Goal: Information Seeking & Learning: Learn about a topic

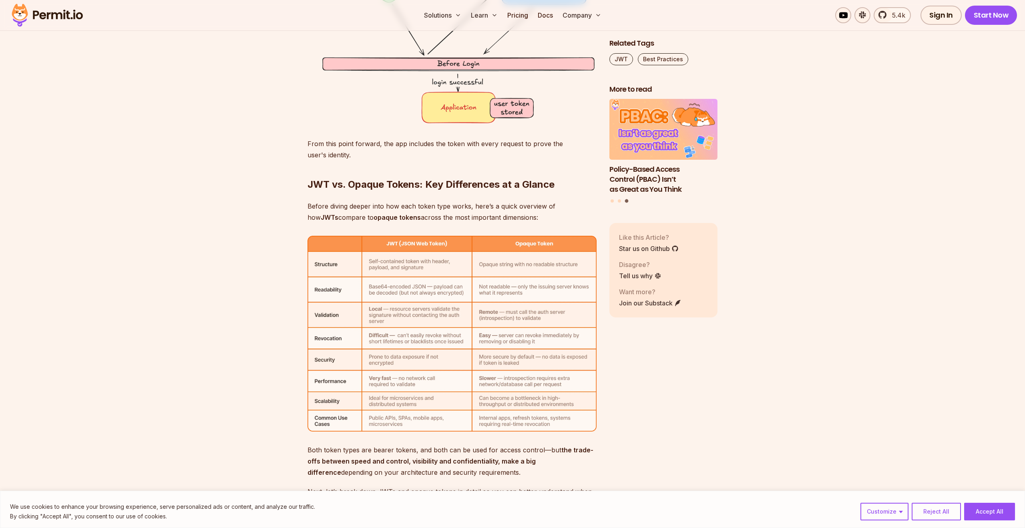
scroll to position [2409, 0]
click at [396, 321] on img at bounding box center [451, 332] width 289 height 195
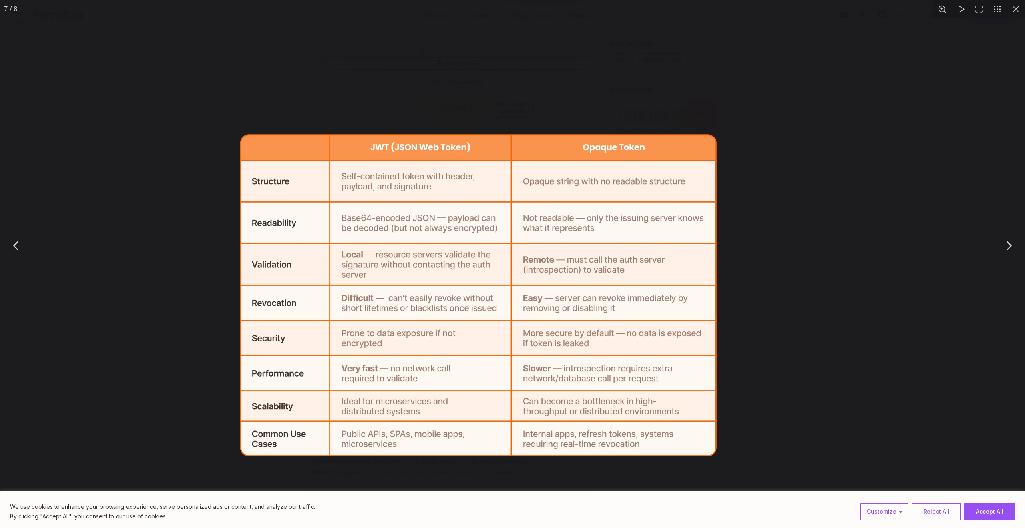
click at [396, 321] on img "You can close this modal content with the ESC key" at bounding box center [478, 295] width 476 height 322
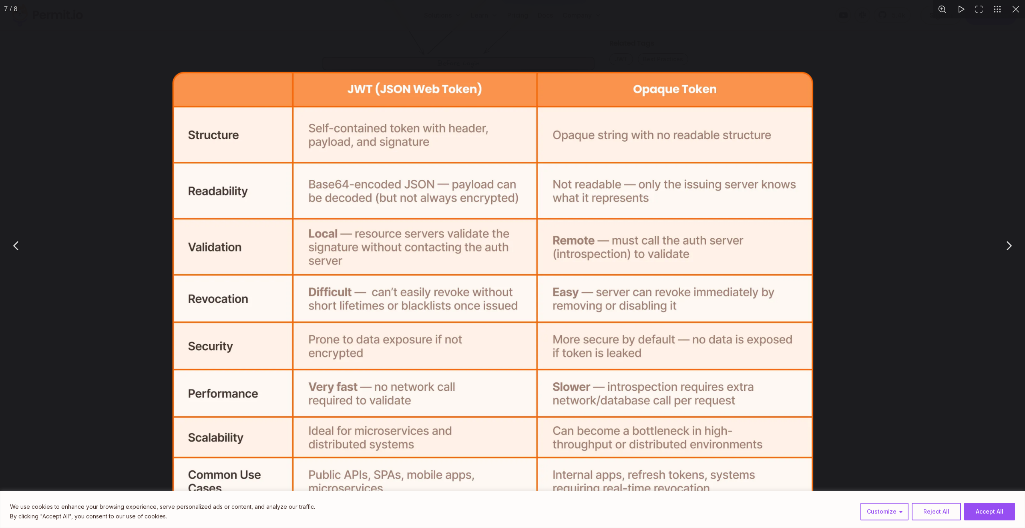
click at [396, 321] on img "You can close this modal content with the ESC key" at bounding box center [492, 288] width 640 height 433
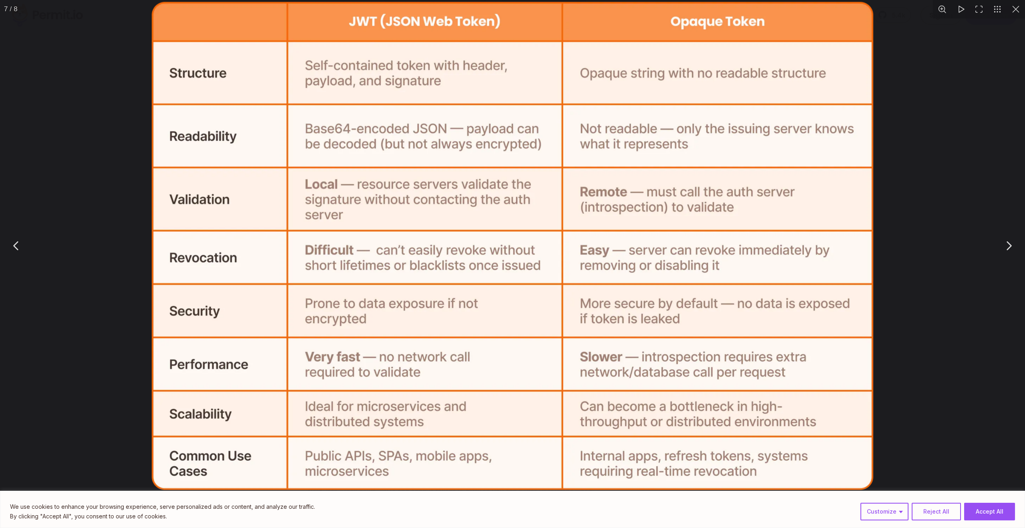
click at [369, 299] on img "You can close this modal content with the ESC key" at bounding box center [513, 246] width 722 height 488
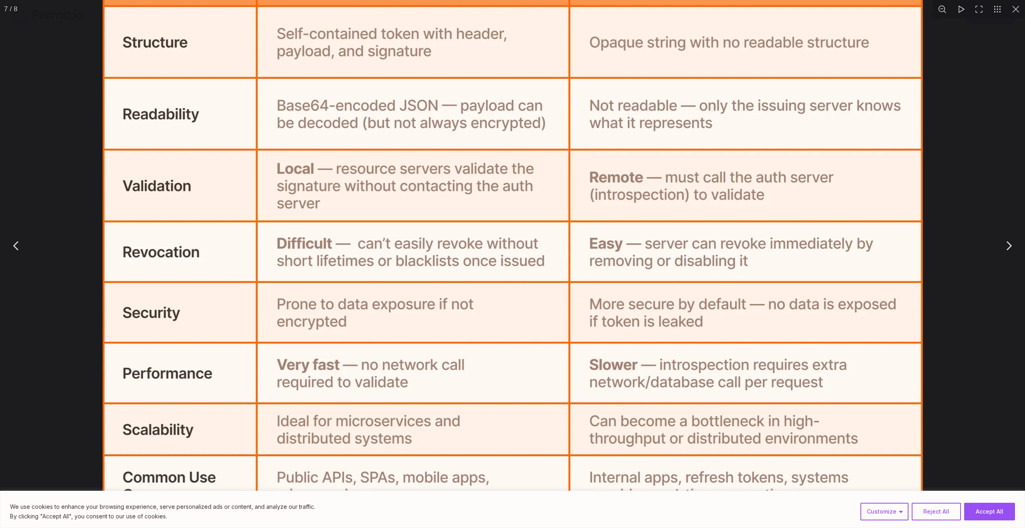
click at [940, 251] on div "You can close this modal content with the ESC key" at bounding box center [512, 245] width 1025 height 491
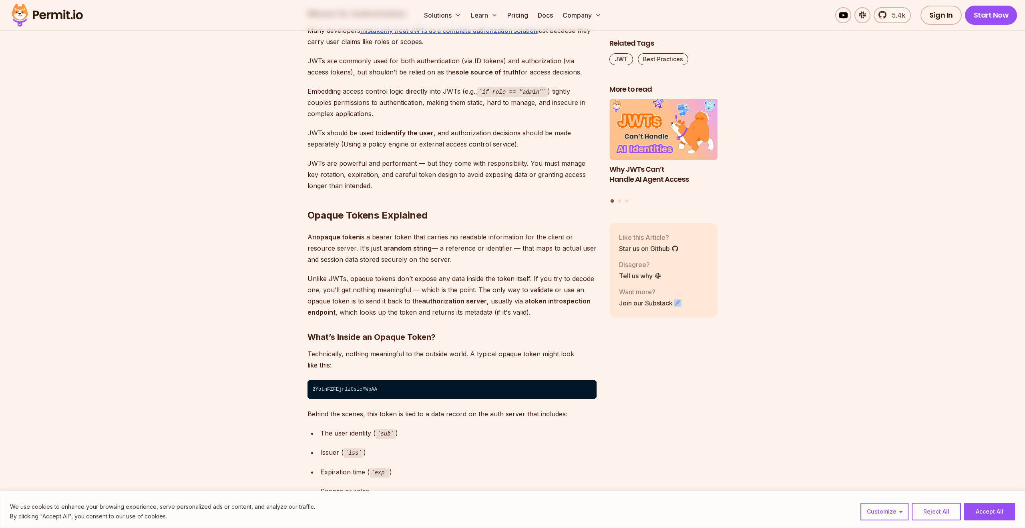
scroll to position [3620, 0]
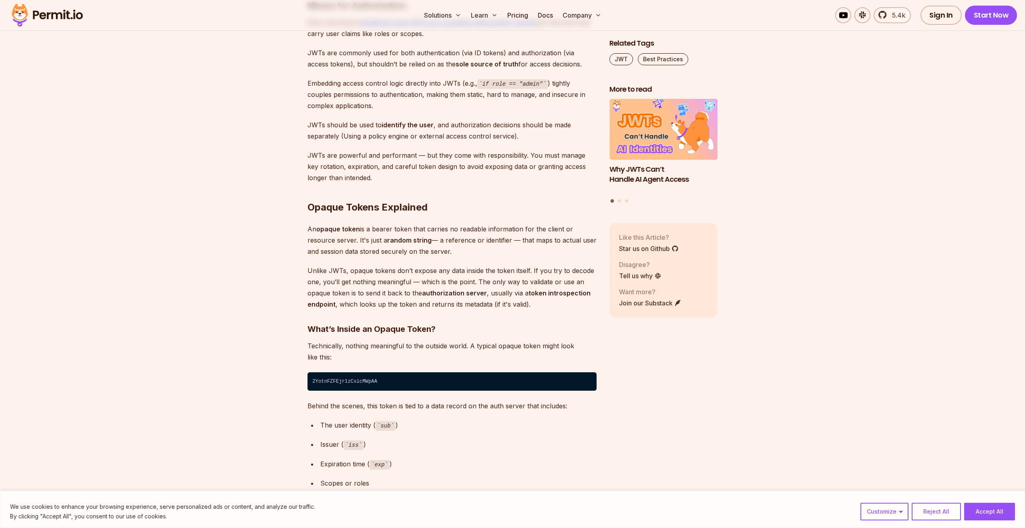
click at [361, 386] on code "2YotnFZFEjr1zCsicMWpAA" at bounding box center [451, 381] width 289 height 18
click at [363, 381] on code "2YotnFZFEjr1zCsicMWpAA" at bounding box center [451, 381] width 289 height 18
copy code "2YotnFZFEjr1zCsicMWpAA"
